Goal: Find specific page/section: Find specific page/section

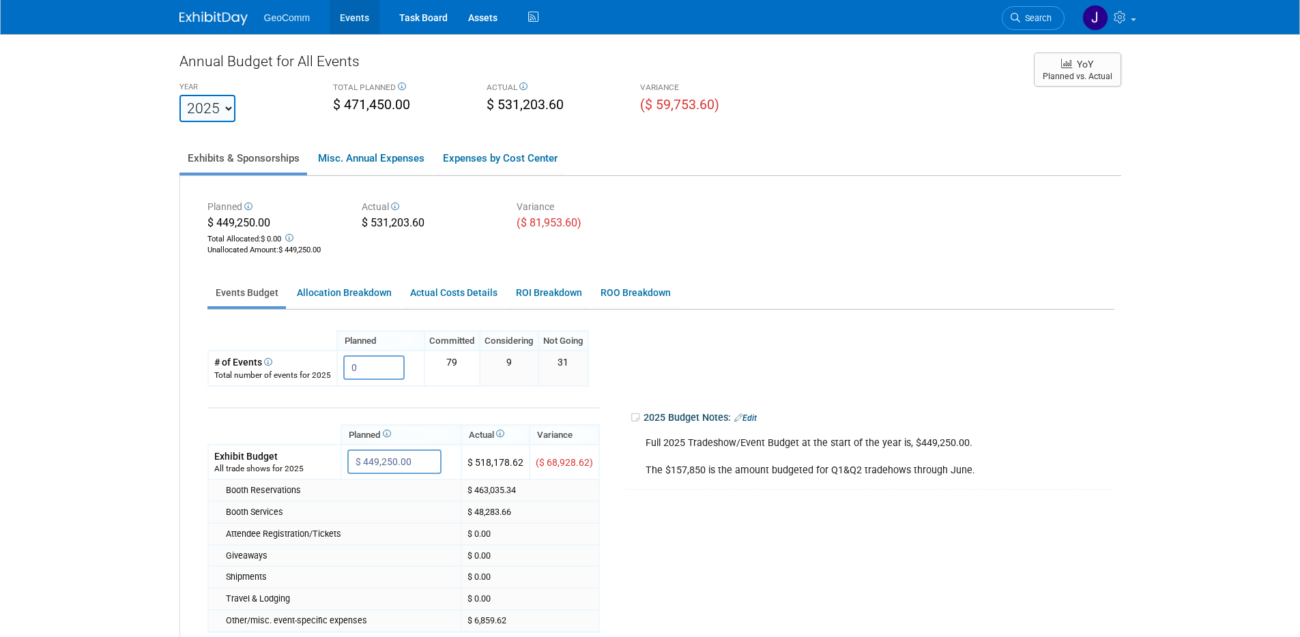
click at [358, 13] on link "Events" at bounding box center [355, 17] width 50 height 34
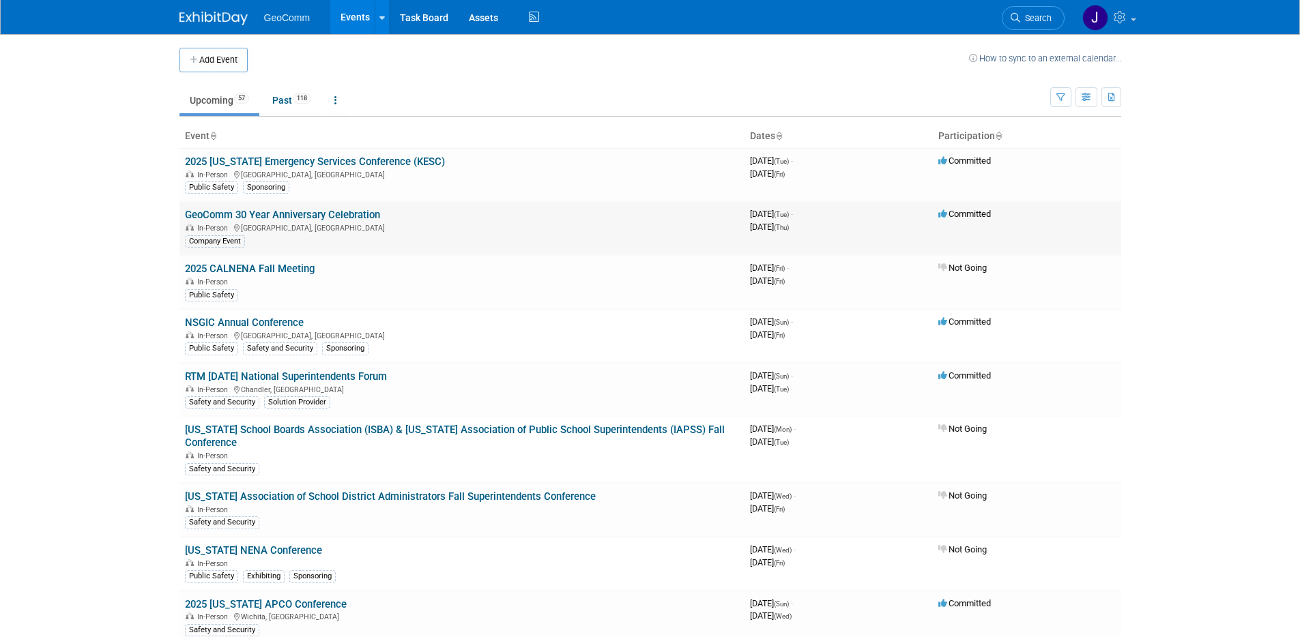
click at [359, 233] on div "Company Event" at bounding box center [462, 240] width 554 height 14
click at [360, 214] on link "GeoComm 30 Year Anniversary Celebration" at bounding box center [282, 215] width 195 height 12
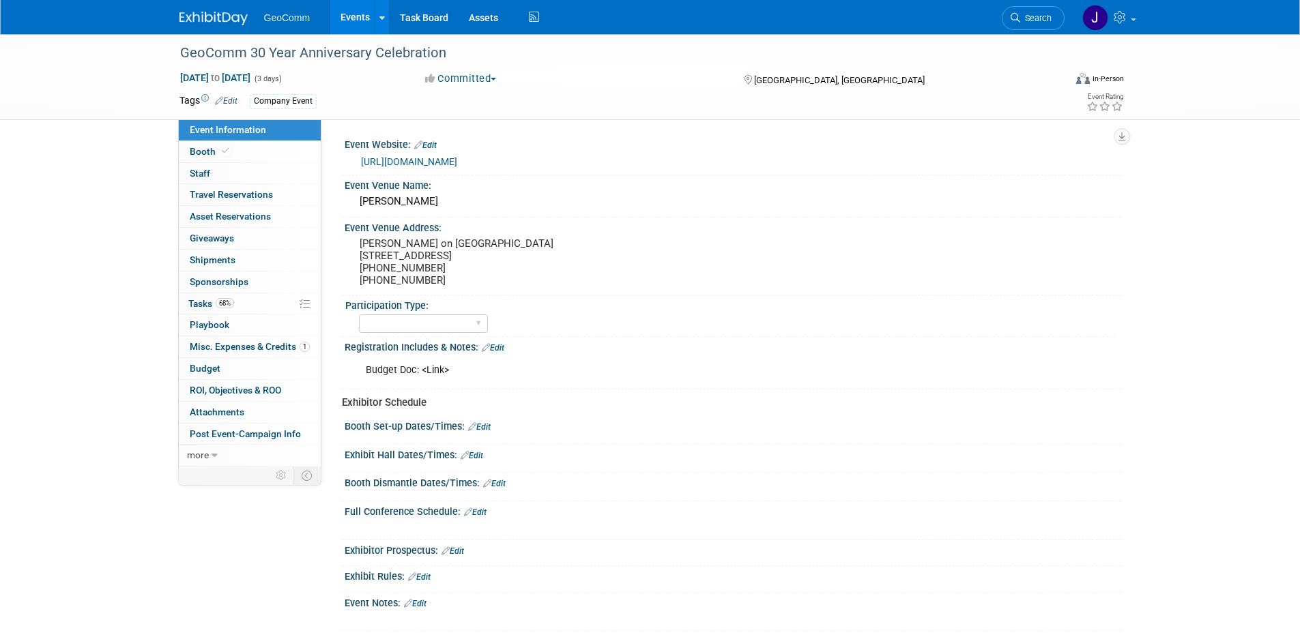
select select "No"
click at [250, 300] on link "68% Tasks 68%" at bounding box center [250, 303] width 142 height 21
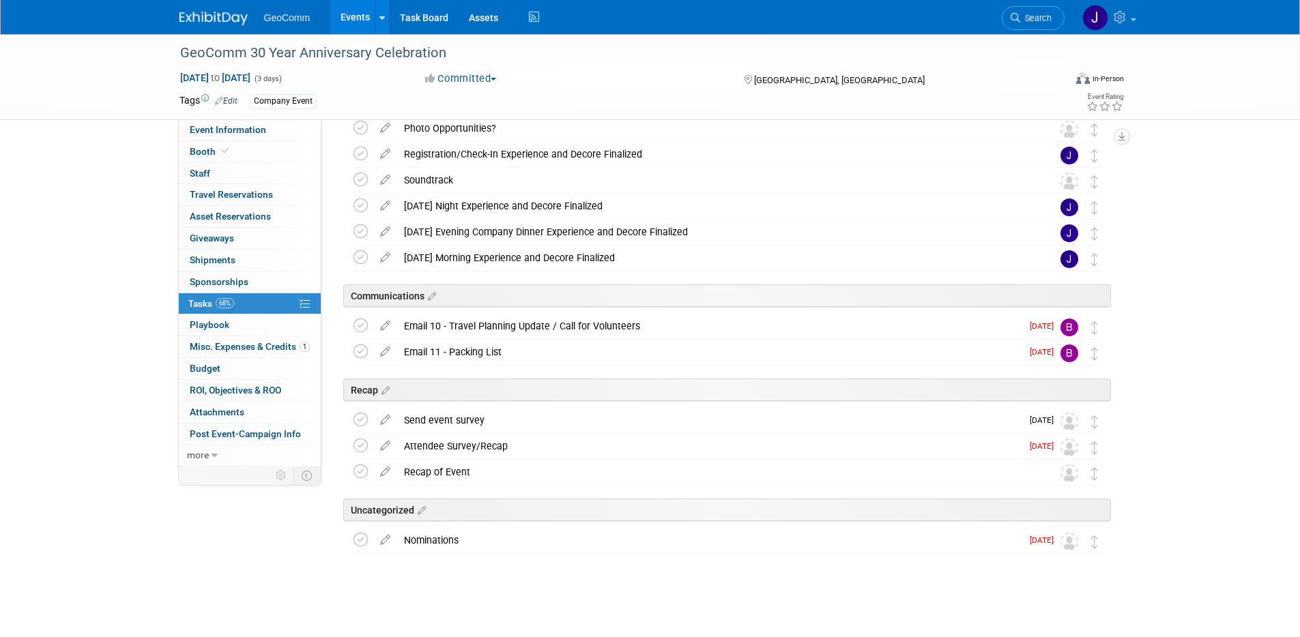
scroll to position [571, 0]
